Goal: Task Accomplishment & Management: Complete application form

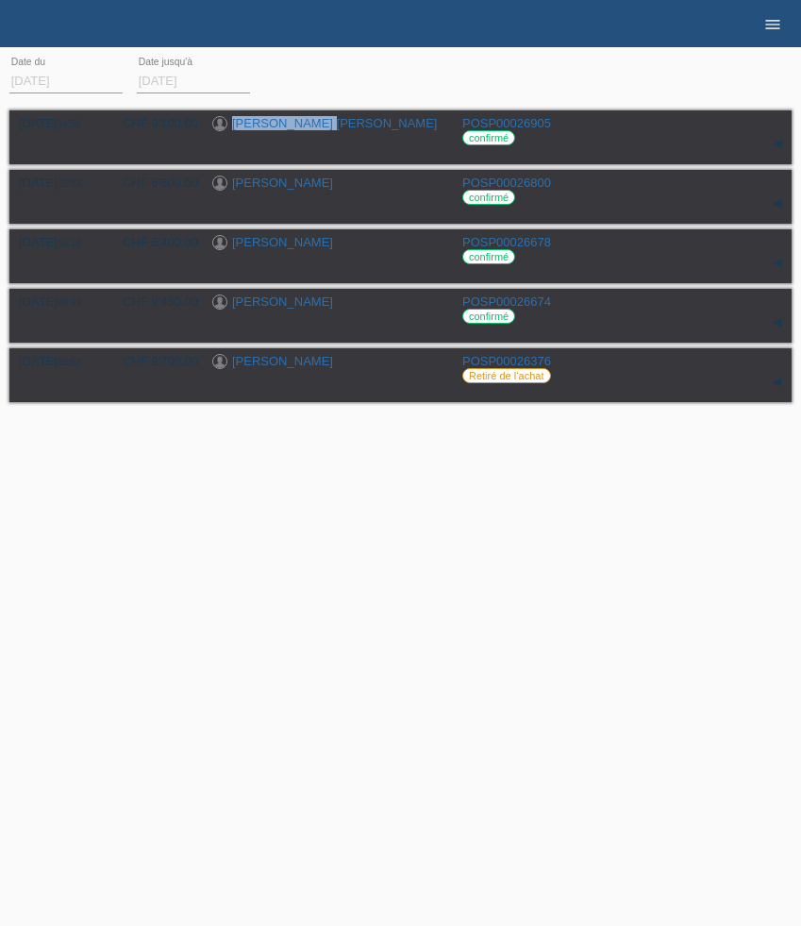
click at [772, 21] on icon "menu" at bounding box center [773, 24] width 19 height 19
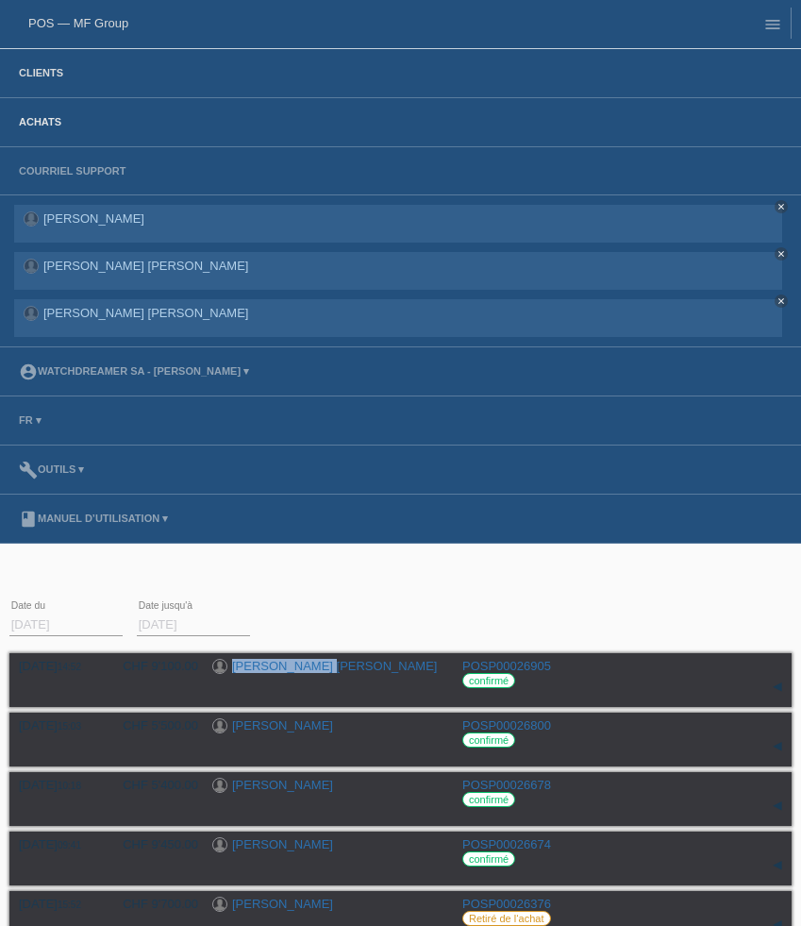
click at [27, 68] on link "Clients" at bounding box center [40, 72] width 63 height 11
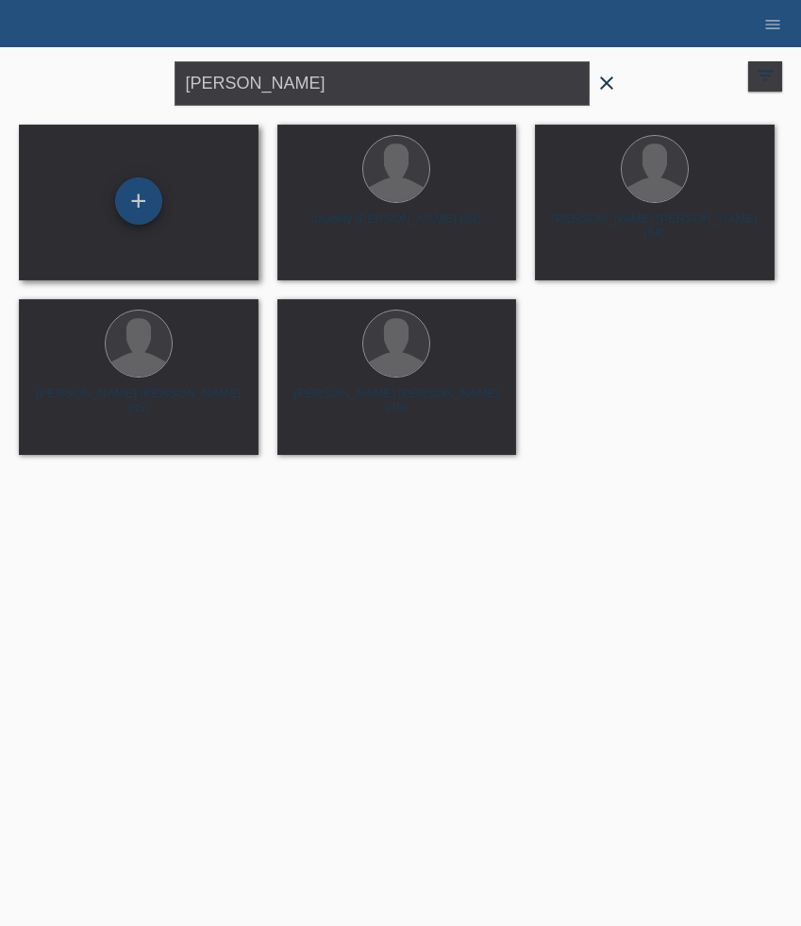
click at [141, 194] on div "+" at bounding box center [138, 200] width 47 height 47
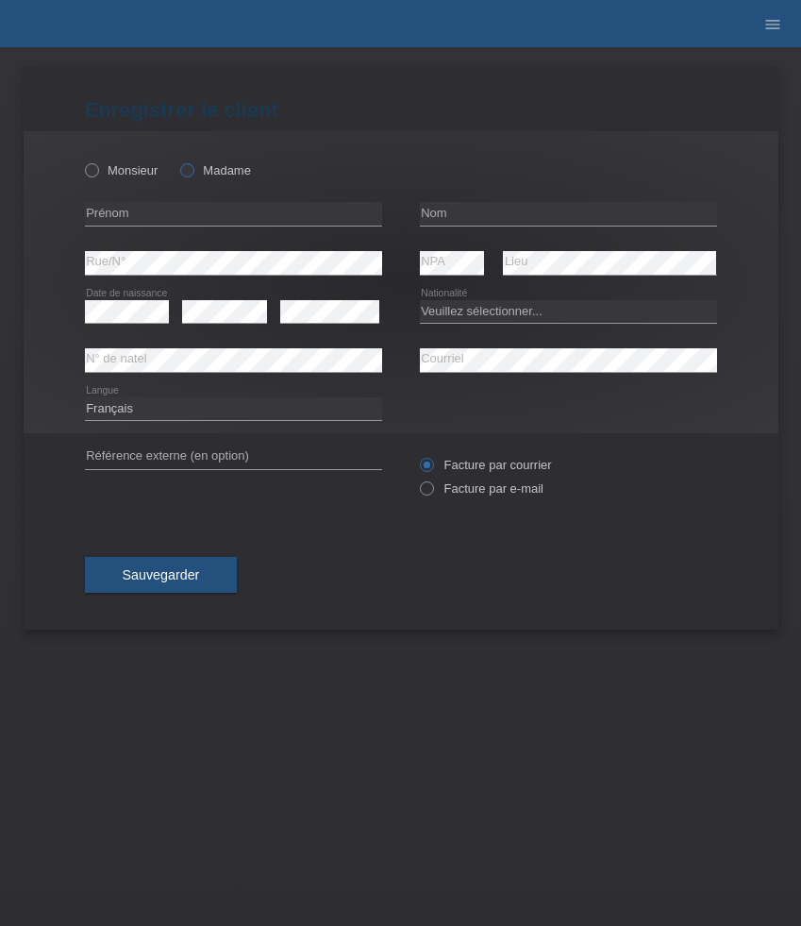
click at [177, 160] on icon at bounding box center [177, 160] width 0 height 0
click at [191, 173] on input "Madame" at bounding box center [186, 169] width 12 height 12
radio input "true"
click at [204, 220] on input "text" at bounding box center [233, 214] width 297 height 24
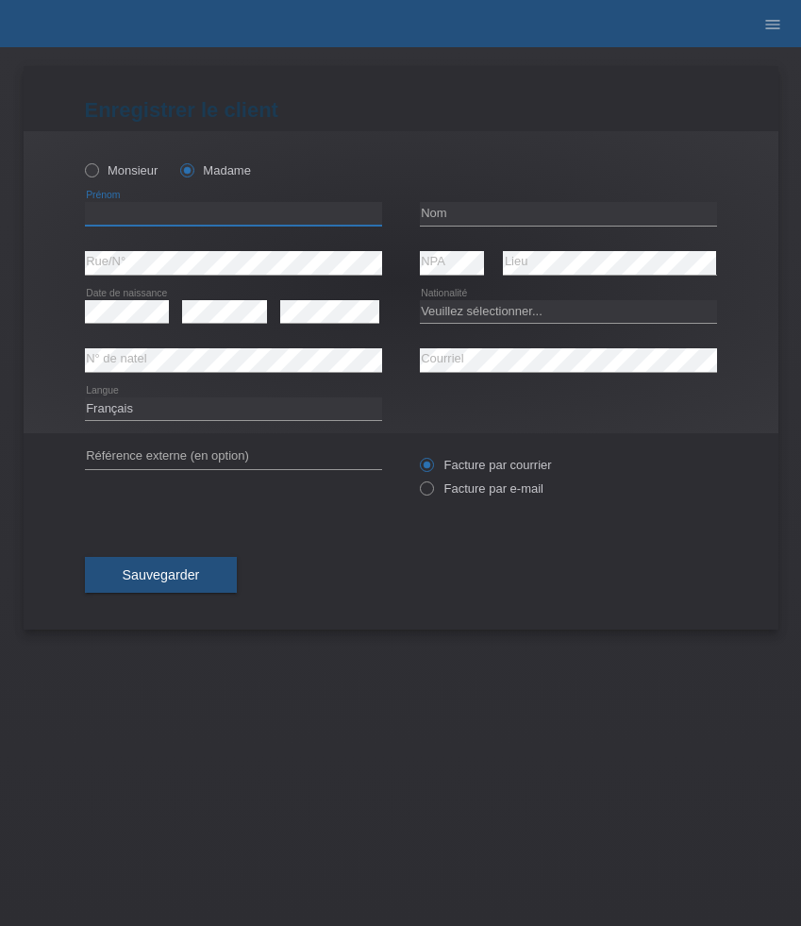
paste input "[PERSON_NAME]"
type input "[PERSON_NAME]"
click at [459, 219] on input "text" at bounding box center [568, 214] width 297 height 24
paste input "Komatovic"
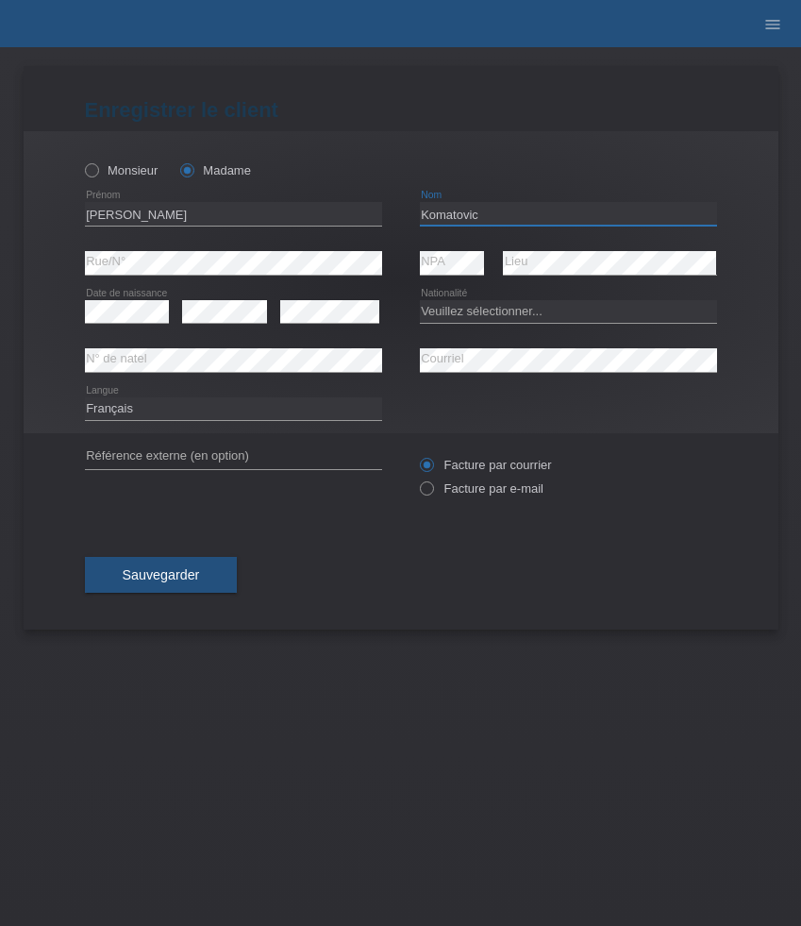
type input "Komatovic"
click at [452, 305] on select "Veuillez sélectionner... Suisse Allemagne Autriche Liechtenstein ------------ A…" at bounding box center [568, 311] width 297 height 23
click at [493, 316] on select "Veuillez sélectionner... Suisse Allemagne Autriche Liechtenstein ------------ A…" at bounding box center [568, 311] width 297 height 23
select select "RS"
click at [420, 300] on select "Veuillez sélectionner... Suisse Allemagne Autriche Liechtenstein ------------ A…" at bounding box center [568, 311] width 297 height 23
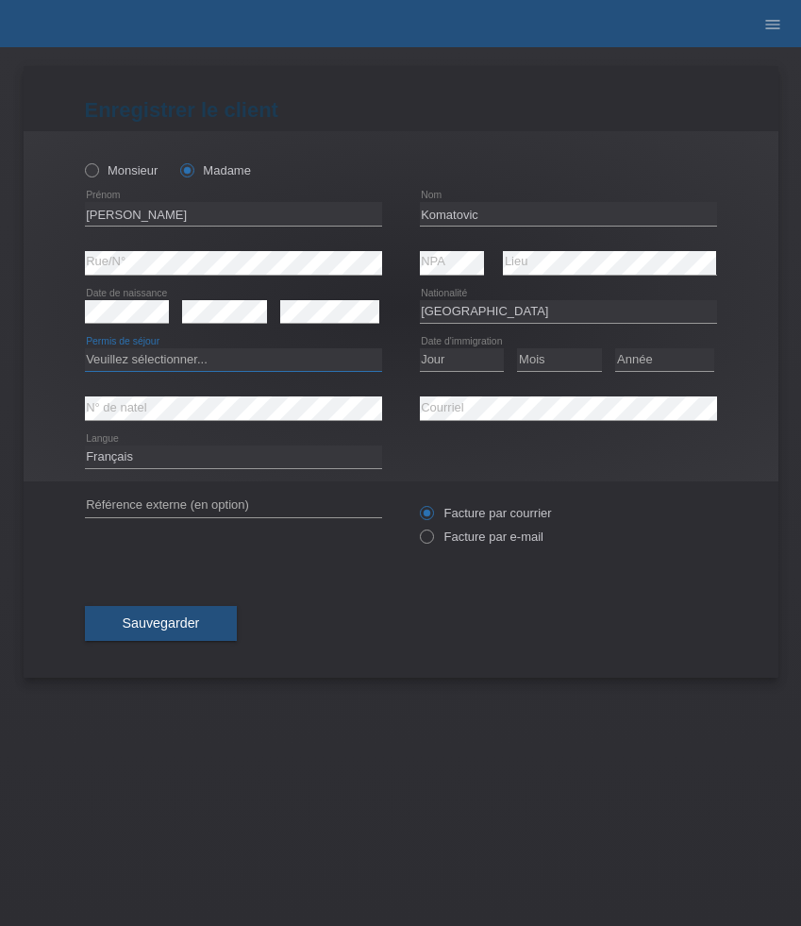
click at [297, 368] on select "Veuillez sélectionner... C B B - Statut de réfugié Autre" at bounding box center [233, 359] width 297 height 23
select select "B"
click at [85, 349] on select "Veuillez sélectionner... C B B - Statut de réfugié Autre" at bounding box center [233, 359] width 297 height 23
click at [462, 361] on select "Jour 01 02 03 04 05 06 07 08 09 10 11" at bounding box center [462, 359] width 85 height 23
select select "02"
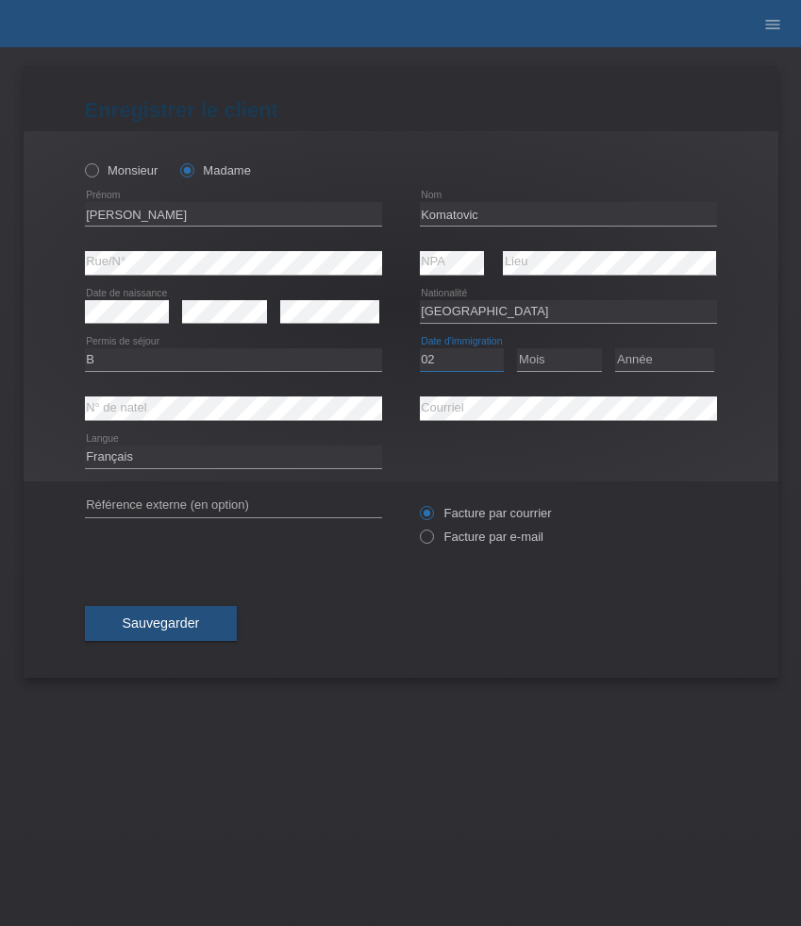
click at [420, 349] on select "Jour 01 02 03 04 05 06 07 08 09 10 11" at bounding box center [462, 359] width 85 height 23
click at [540, 362] on select "Mois 01 02 03 04 05 06 07 08 09 10 11" at bounding box center [559, 359] width 85 height 23
select select "01"
click at [517, 349] on select "Mois 01 02 03 04 05 06 07 08 09 10 11" at bounding box center [559, 359] width 85 height 23
click at [673, 364] on select "Année 2025 2024 2023 2022 2021 2020 2019 2018 2017 2016 2015 2014 2013 2012 201…" at bounding box center [665, 359] width 99 height 23
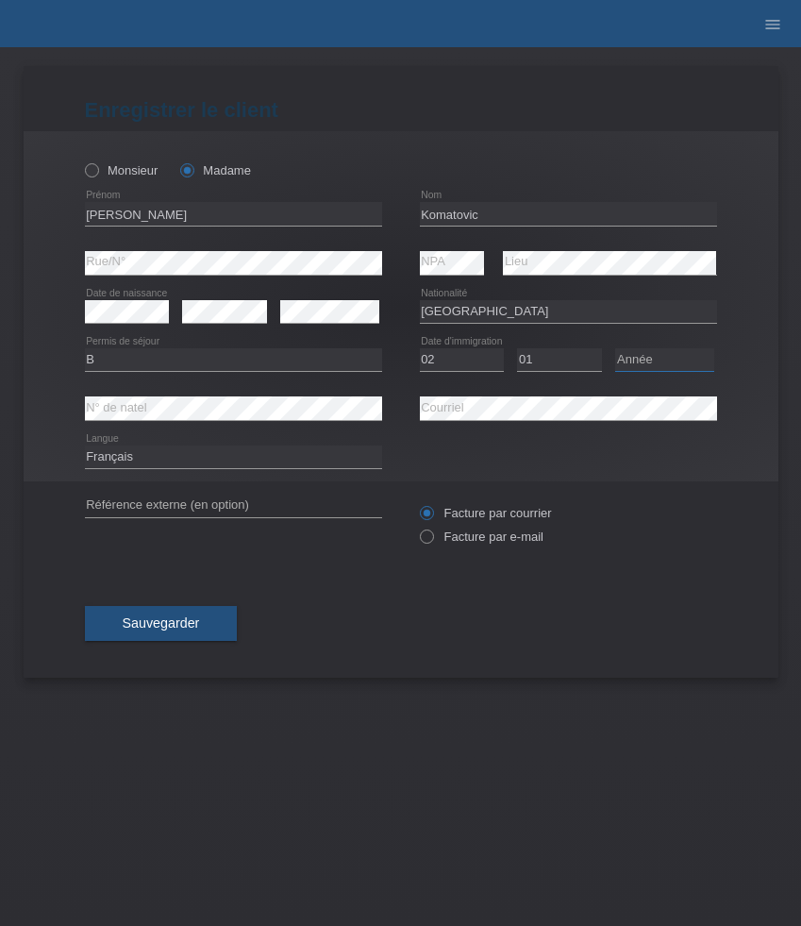
select select "2019"
click at [616, 349] on select "Année 2025 2024 2023 2022 2021 2020 2019 2018 2017 2016 2015 2014 2013 2012 201…" at bounding box center [665, 359] width 99 height 23
click at [262, 457] on select "Deutsch Français Italiano English" at bounding box center [233, 457] width 297 height 23
select select "de"
click at [85, 447] on select "Deutsch Français Italiano English" at bounding box center [233, 457] width 297 height 23
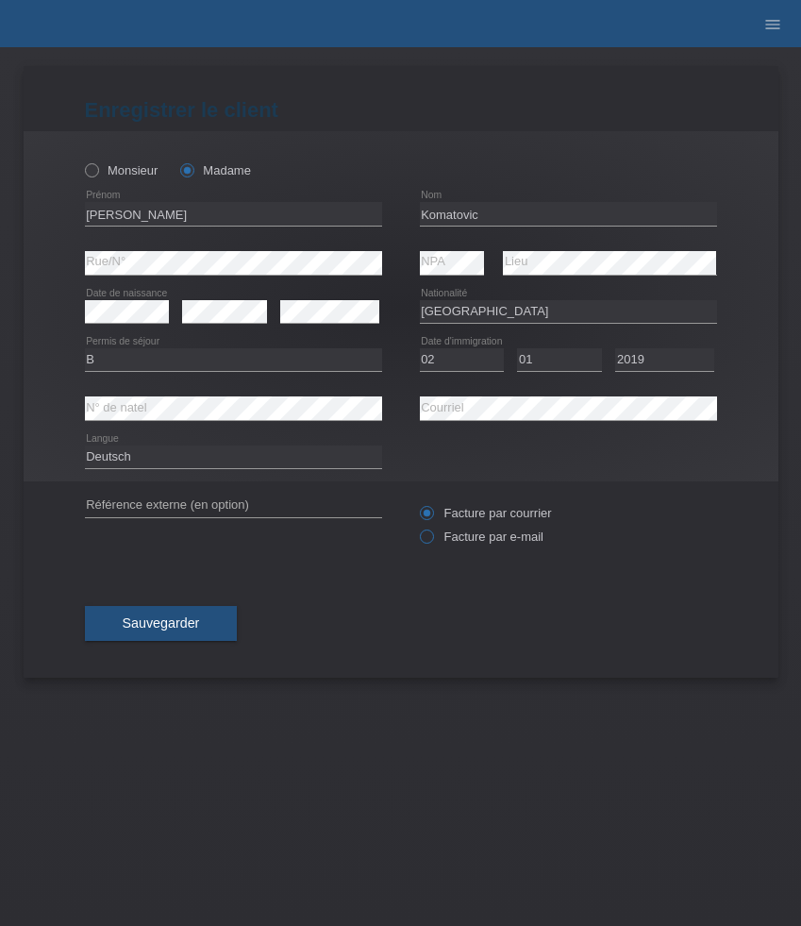
click at [451, 539] on label "Facture par e-mail" at bounding box center [482, 537] width 124 height 14
click at [432, 539] on input "Facture par e-mail" at bounding box center [426, 542] width 12 height 24
radio input "true"
click at [166, 631] on span "Sauvegarder" at bounding box center [161, 623] width 77 height 15
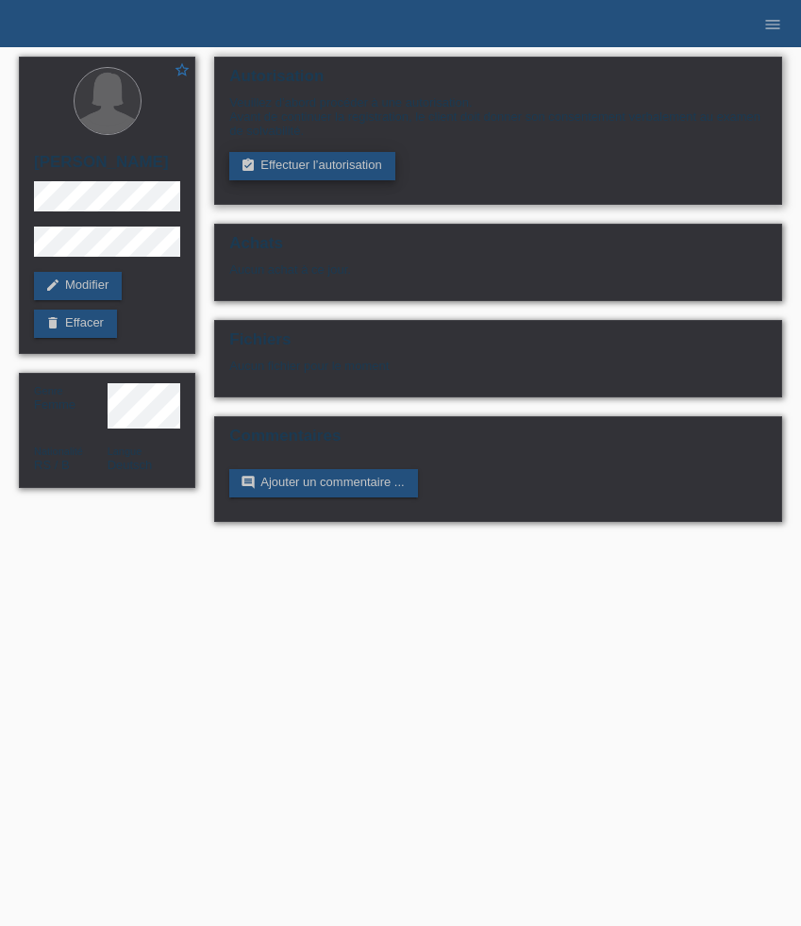
click at [316, 166] on link "assignment_turned_in Effectuer l’autorisation" at bounding box center [311, 166] width 165 height 28
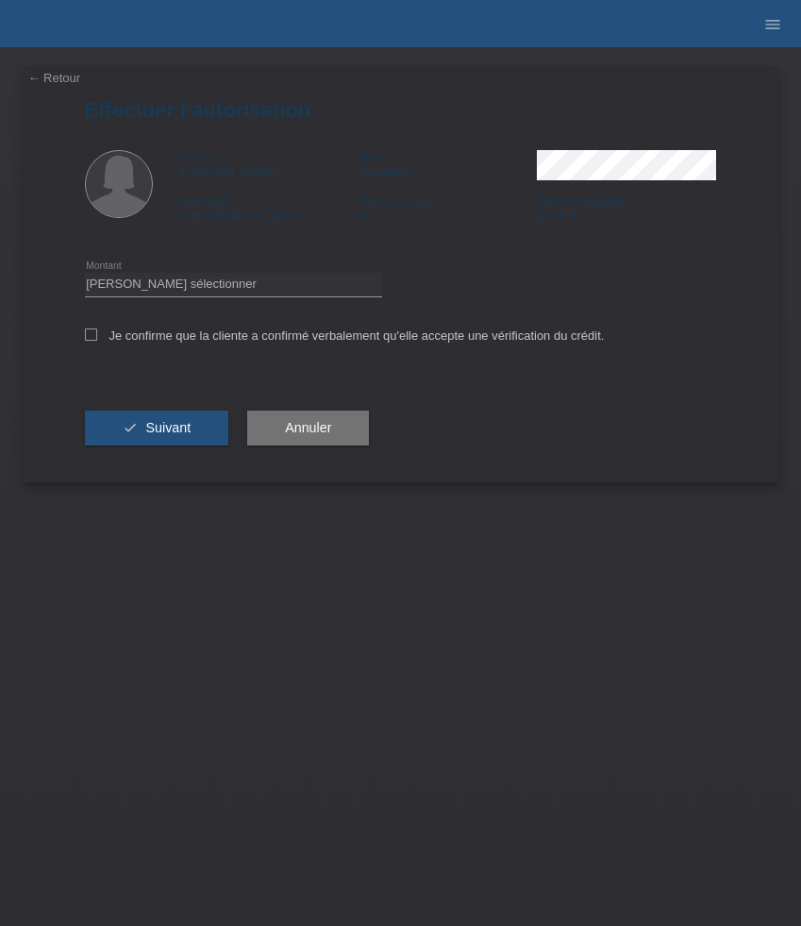
click at [317, 297] on icon at bounding box center [233, 296] width 297 height 1
click at [310, 280] on select "Veuillez sélectionner CHF 1.00 - CHF 499.00 CHF 500.00 - CHF 1'999.00 CHF 2'000…" at bounding box center [233, 284] width 297 height 23
select select "3"
click at [85, 276] on select "Veuillez sélectionner CHF 1.00 - CHF 499.00 CHF 500.00 - CHF 1'999.00 CHF 2'000…" at bounding box center [233, 284] width 297 height 23
click at [270, 335] on label "Je confirme que la cliente a confirmé verbalement qu'elle accepte une vérificat…" at bounding box center [345, 336] width 520 height 14
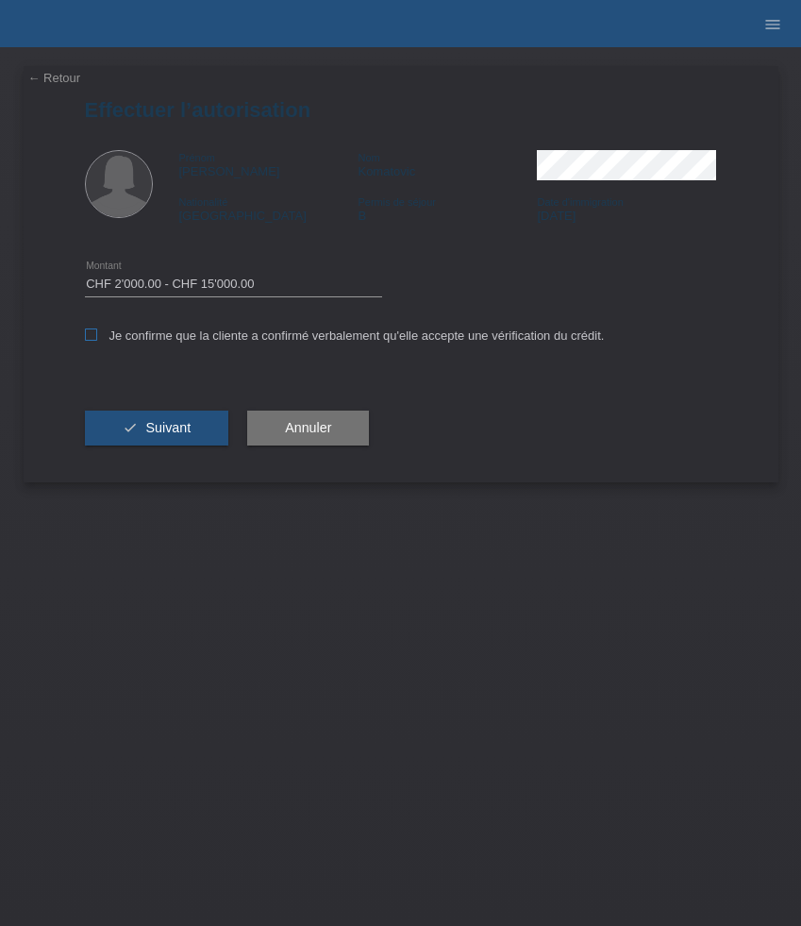
click at [97, 335] on input "Je confirme que la cliente a confirmé verbalement qu'elle accepte une vérificat…" at bounding box center [91, 335] width 12 height 12
checkbox input "true"
click at [166, 433] on span "Suivant" at bounding box center [167, 427] width 45 height 15
